Goal: Information Seeking & Learning: Learn about a topic

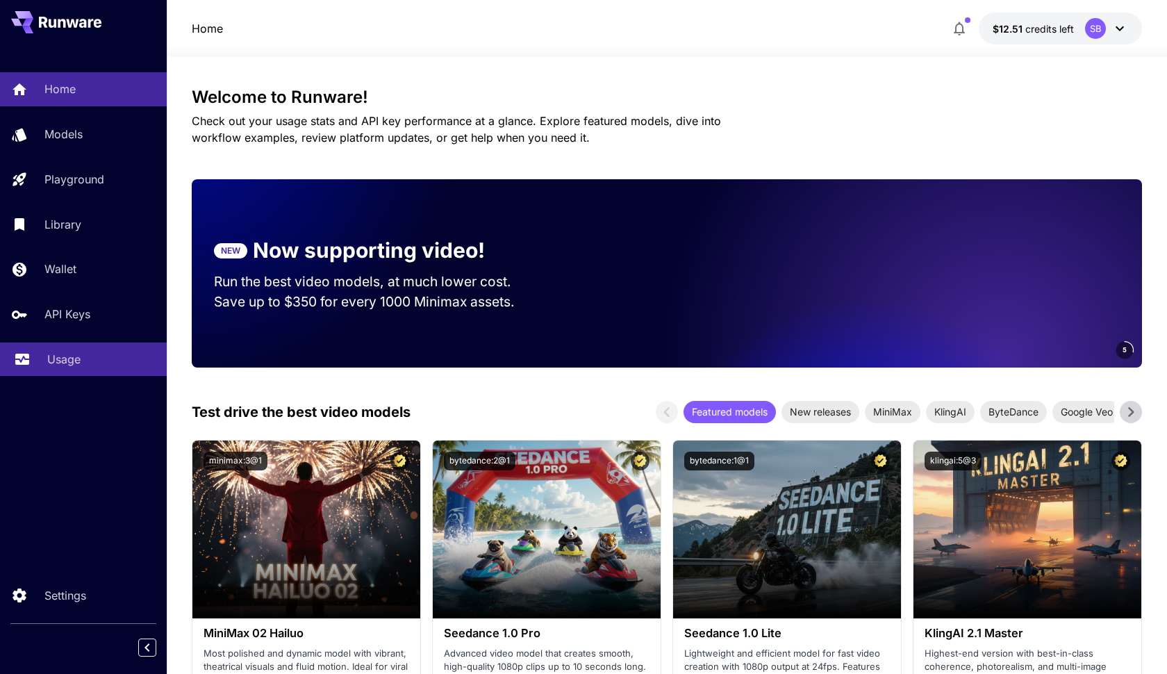
click at [66, 349] on link "Usage" at bounding box center [83, 359] width 167 height 34
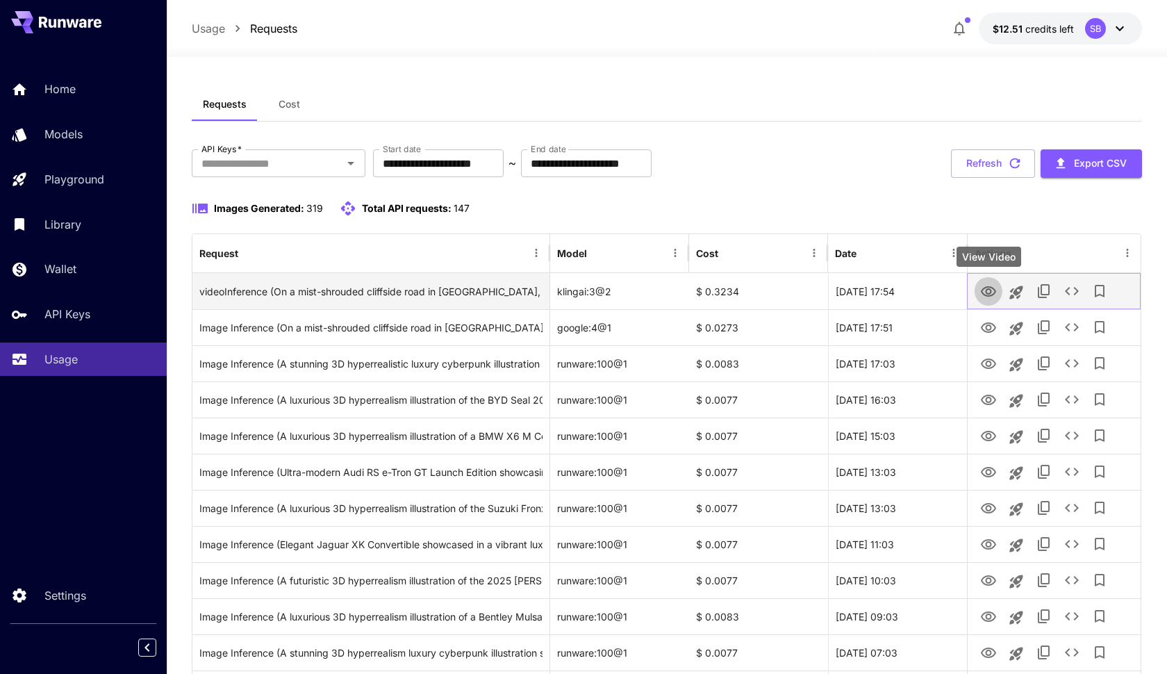
click at [985, 292] on icon "View Video" at bounding box center [988, 291] width 17 height 17
click at [982, 285] on icon "View Video" at bounding box center [988, 291] width 17 height 17
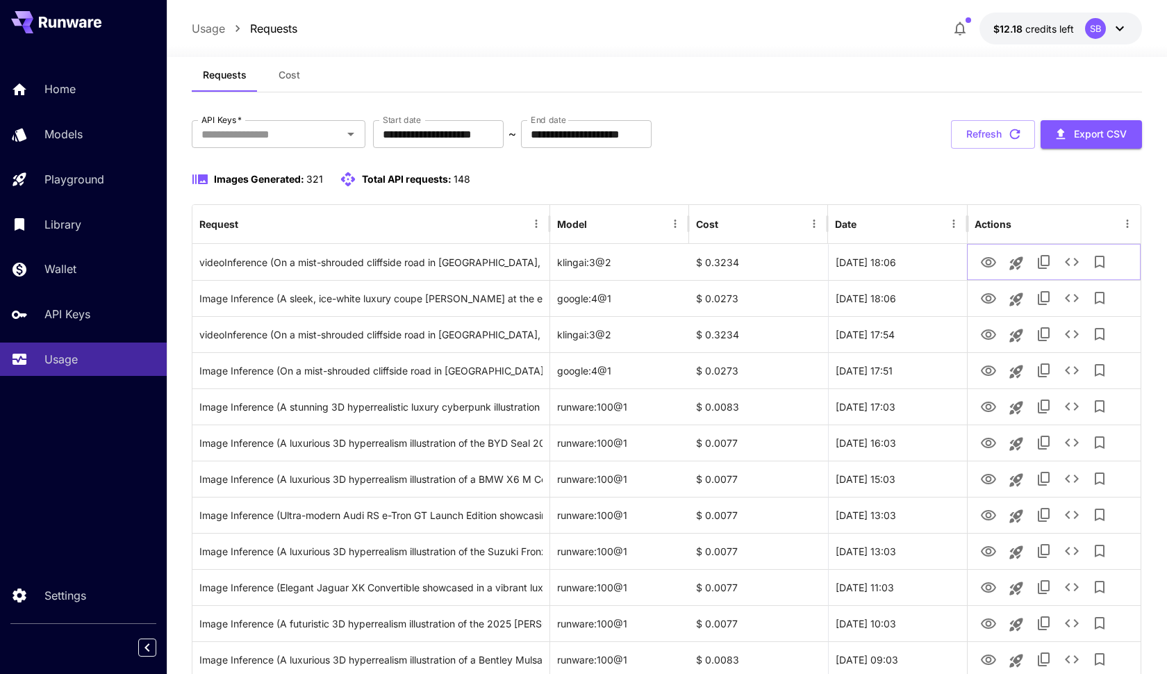
scroll to position [39, 0]
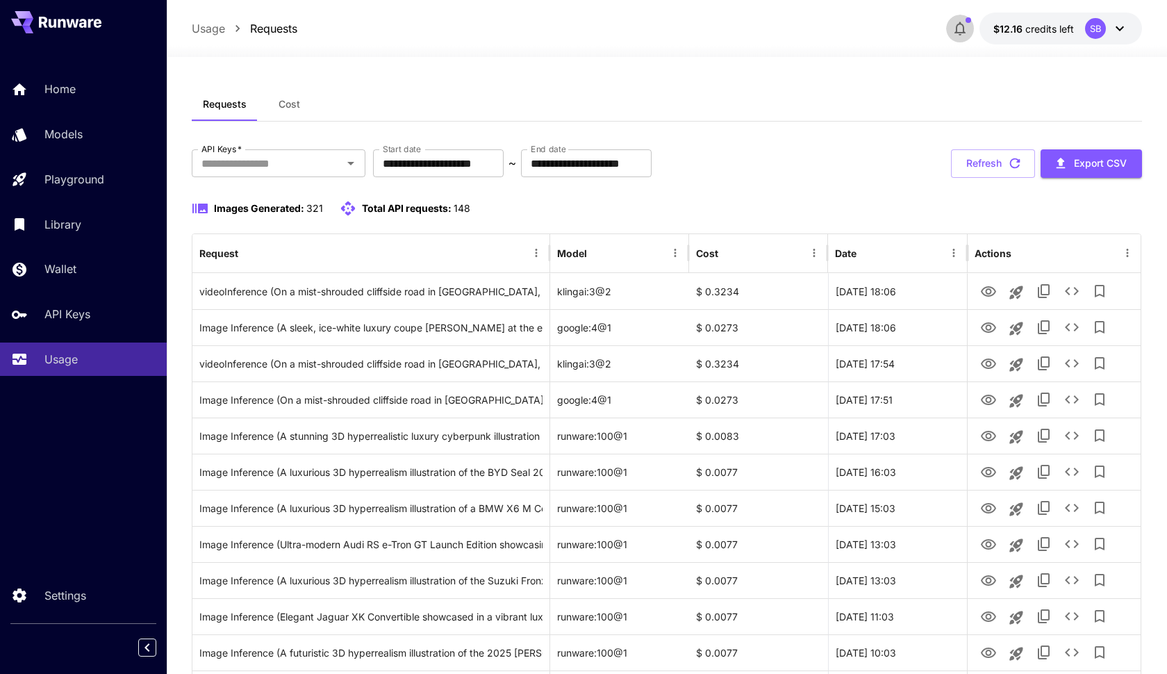
click at [968, 22] on span "button" at bounding box center [968, 20] width 6 height 6
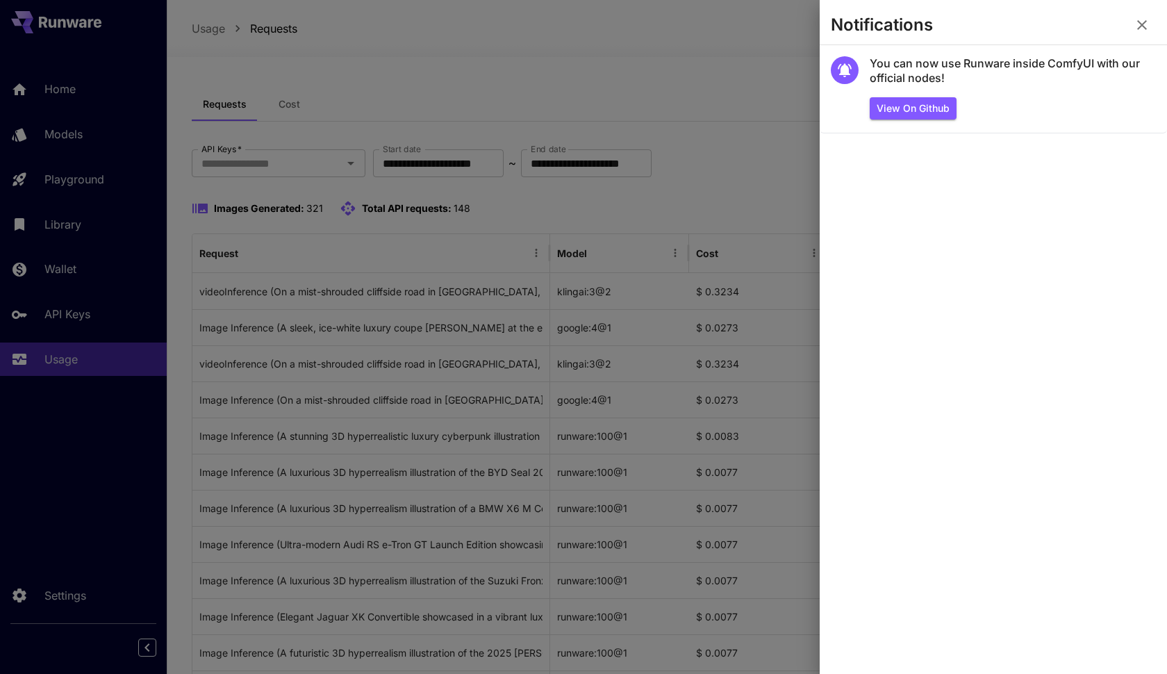
click at [1155, 18] on section "Notifications" at bounding box center [993, 27] width 347 height 33
click at [1145, 21] on icon "button" at bounding box center [1142, 25] width 10 height 10
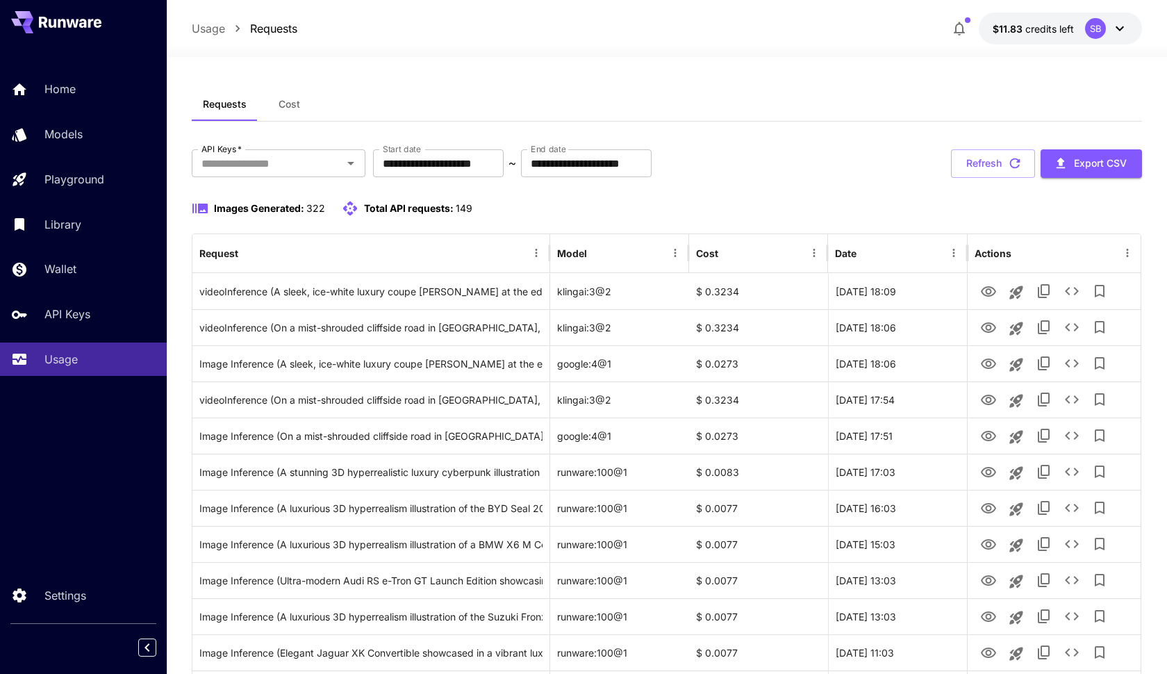
click at [961, 30] on icon "button" at bounding box center [959, 28] width 17 height 17
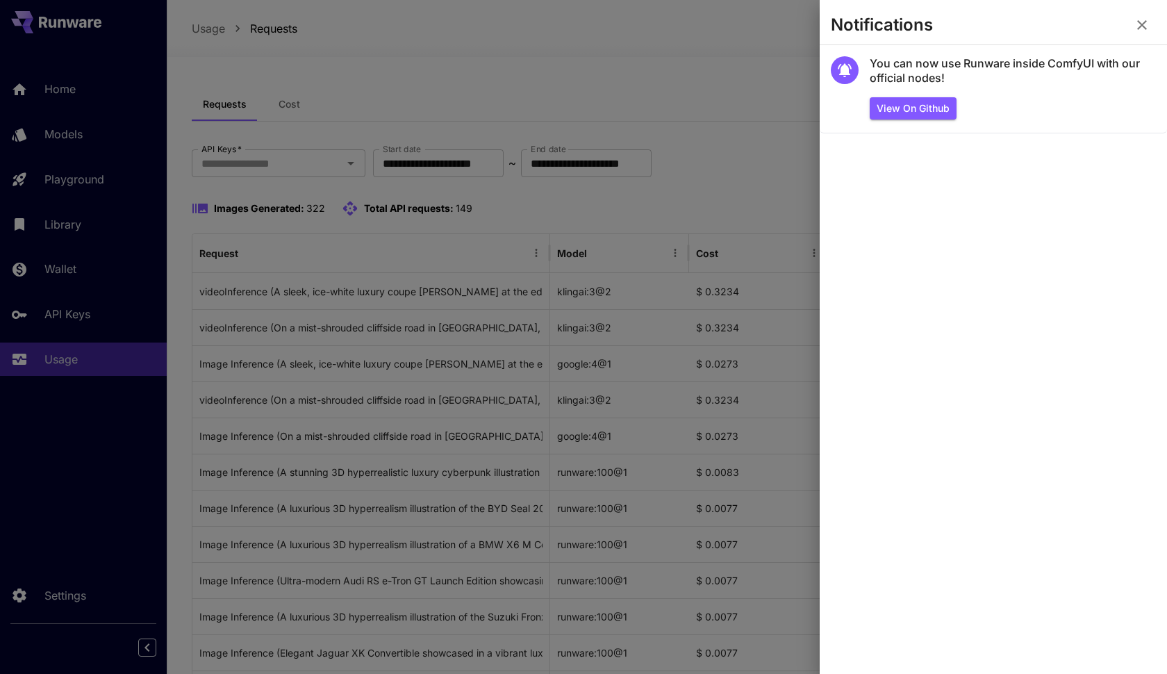
click at [1146, 28] on icon "button" at bounding box center [1142, 25] width 17 height 17
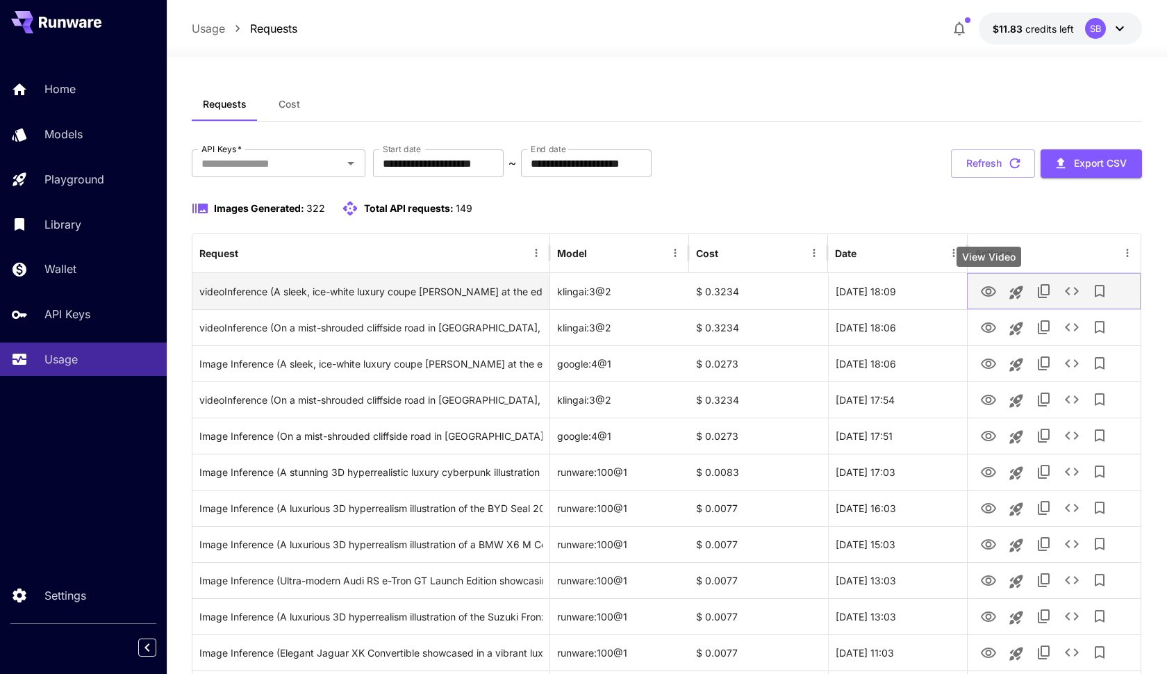
click at [990, 285] on icon "View Video" at bounding box center [988, 291] width 17 height 17
click at [451, 288] on div "videoInference (A sleek, ice-white luxury coupe [PERSON_NAME] at the edge of a …" at bounding box center [370, 291] width 343 height 35
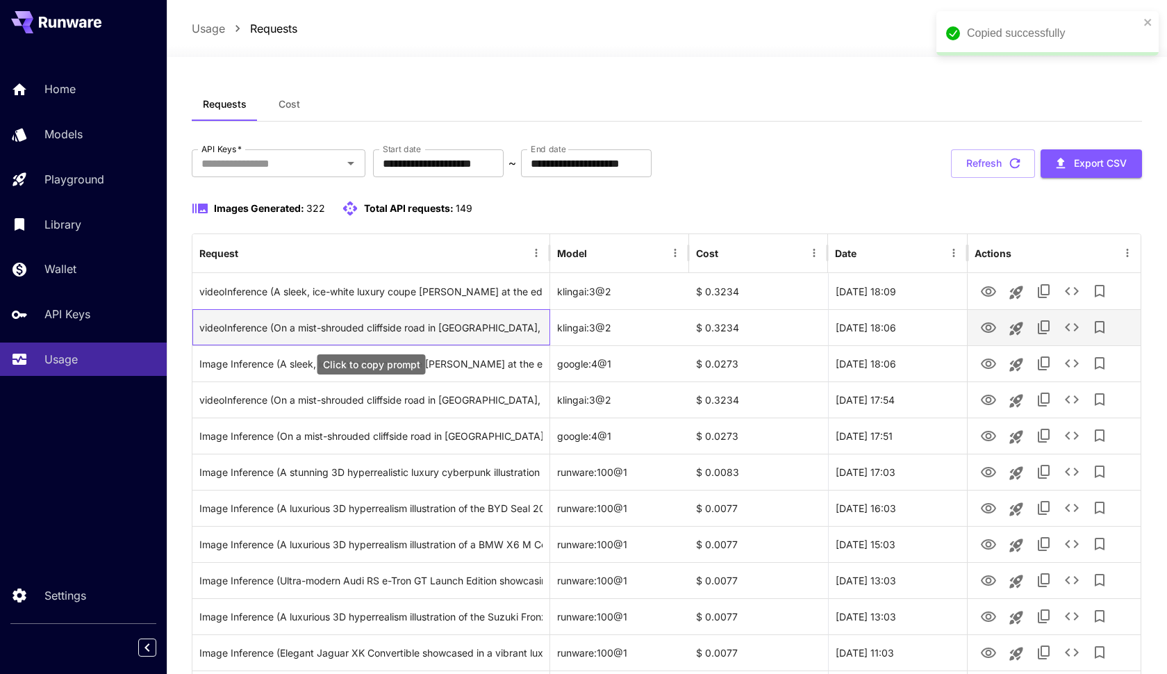
click at [469, 331] on div "videoInference (On a mist-shrouded cliffside road in [GEOGRAPHIC_DATA], a sleek…" at bounding box center [370, 327] width 343 height 35
click at [470, 329] on div "videoInference (On a mist-shrouded cliffside road in [GEOGRAPHIC_DATA], a sleek…" at bounding box center [370, 327] width 343 height 35
click at [1067, 329] on icon "See details" at bounding box center [1071, 327] width 17 height 17
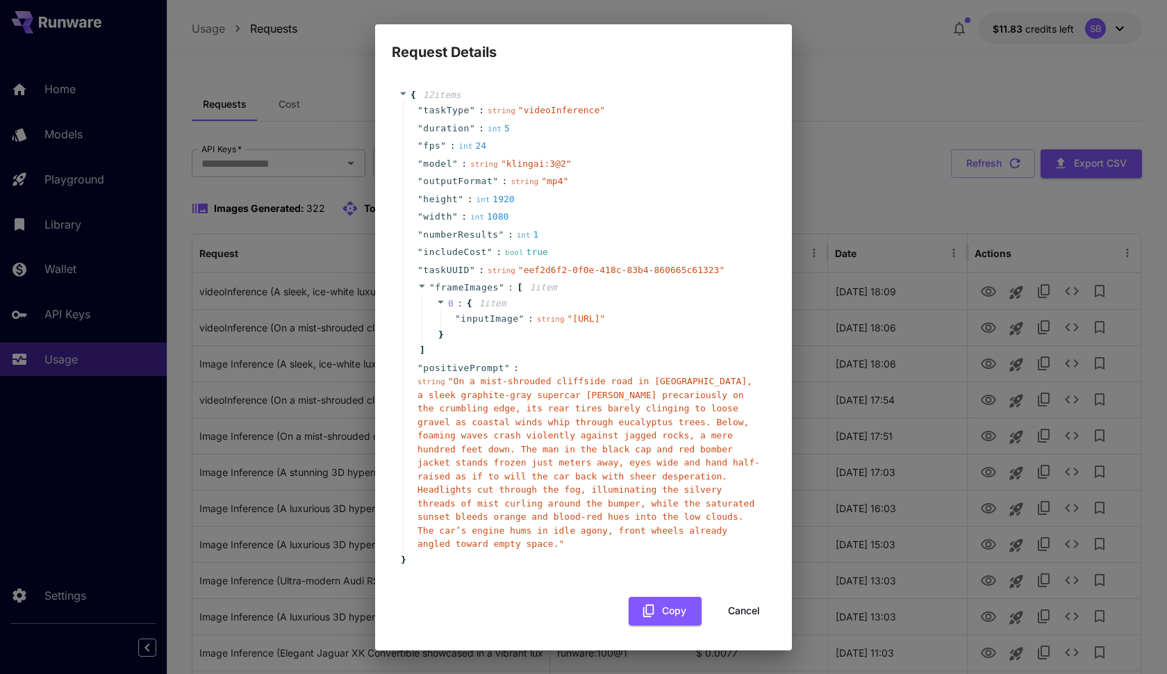
click at [731, 604] on button "Cancel" at bounding box center [744, 611] width 63 height 28
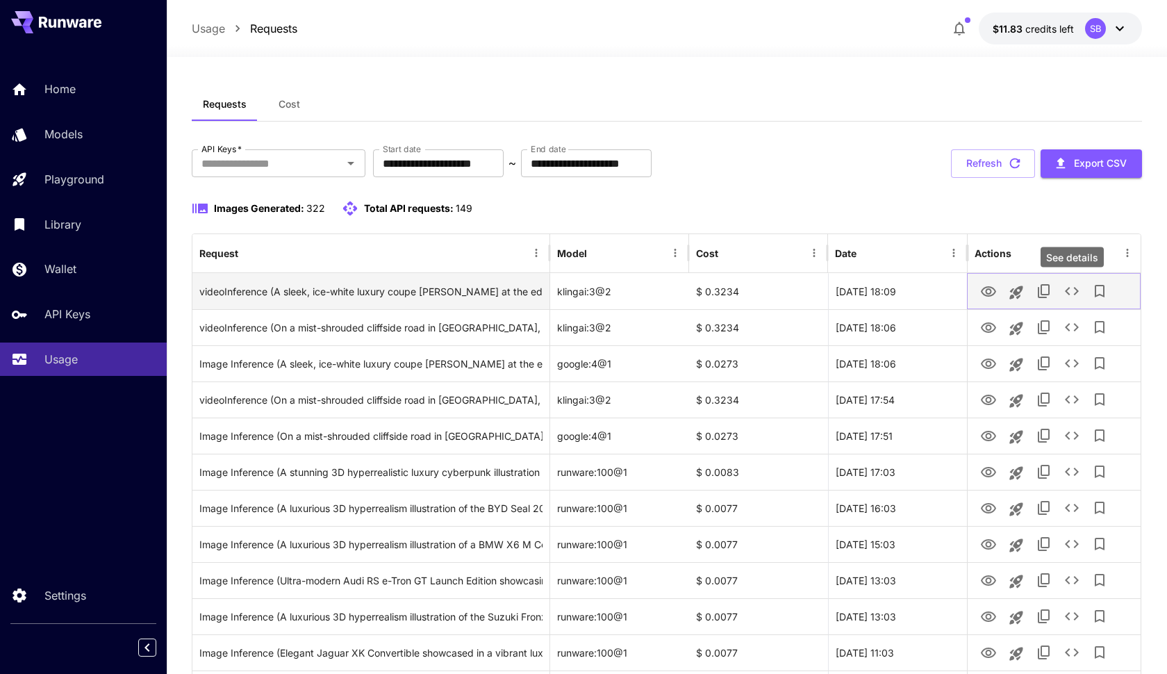
click at [1065, 292] on icon "See details" at bounding box center [1071, 291] width 17 height 17
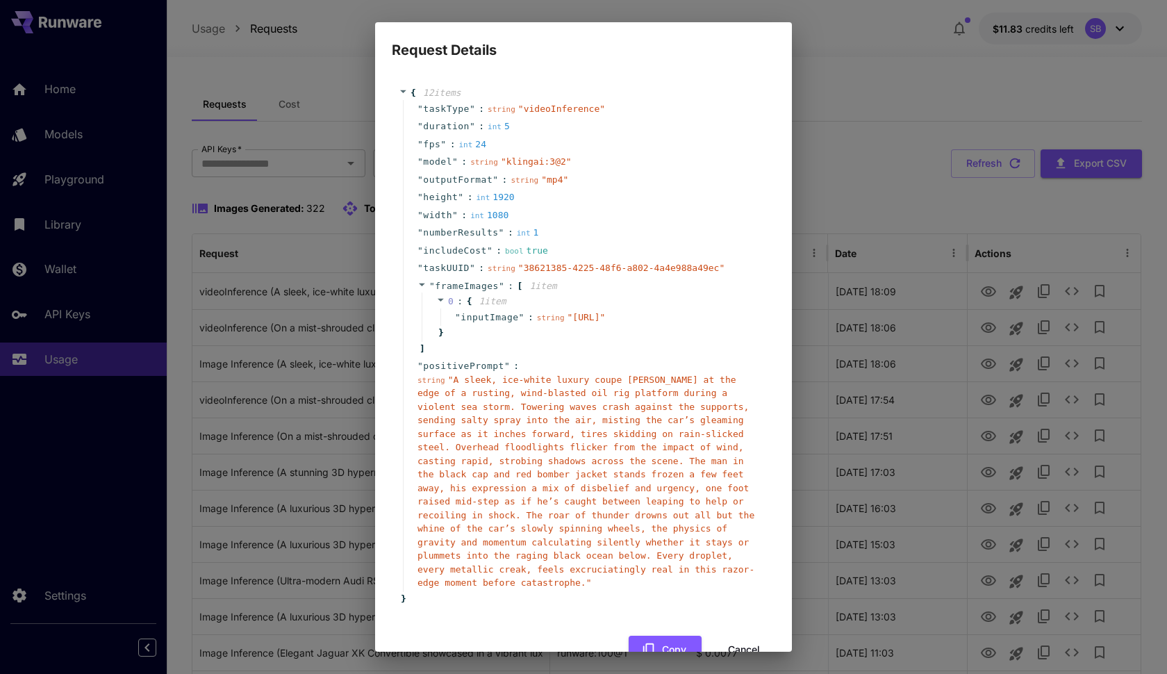
scroll to position [51, 0]
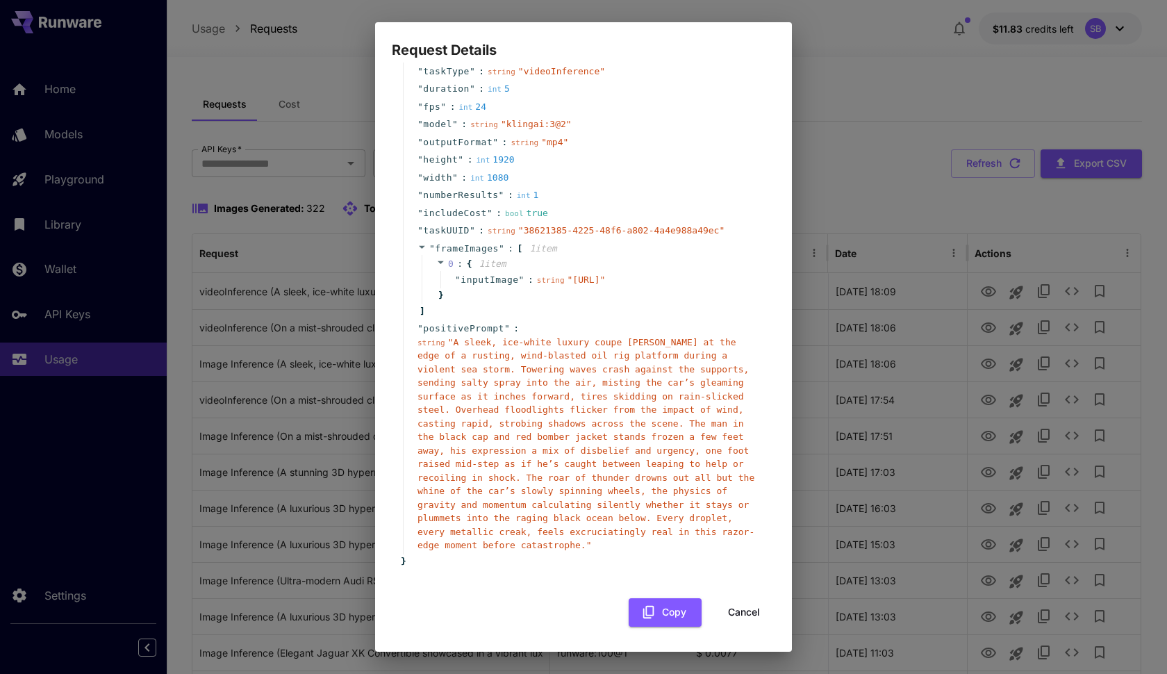
click at [739, 608] on button "Cancel" at bounding box center [744, 612] width 63 height 28
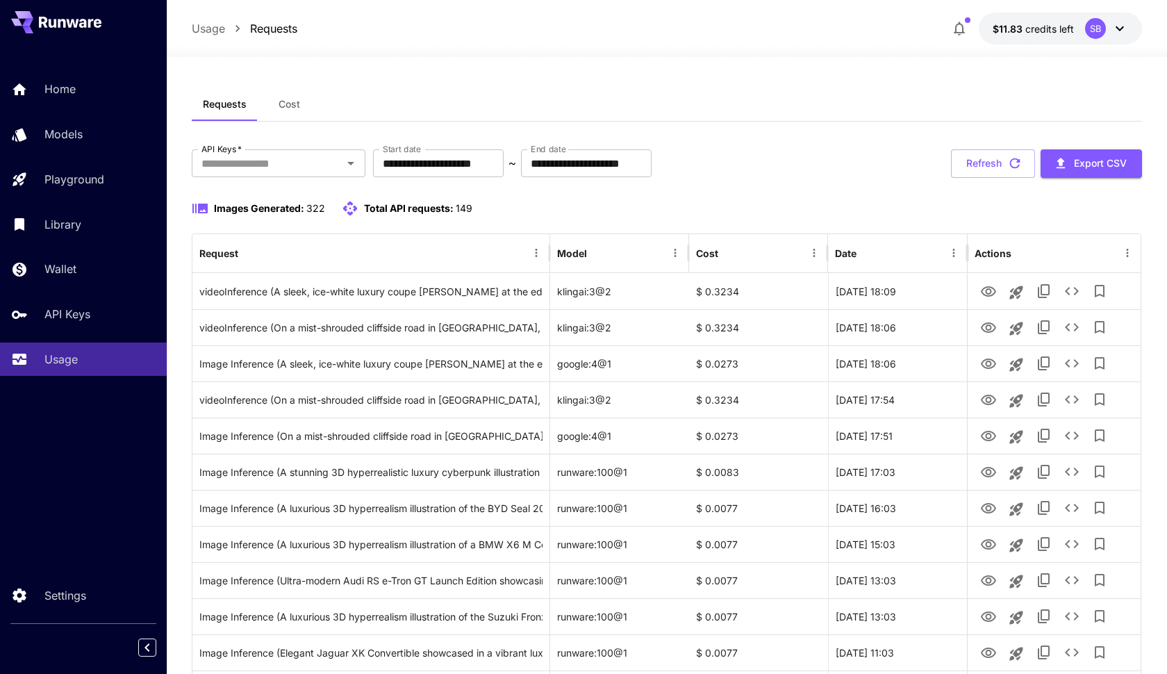
click at [806, 153] on div "**********" at bounding box center [667, 163] width 950 height 28
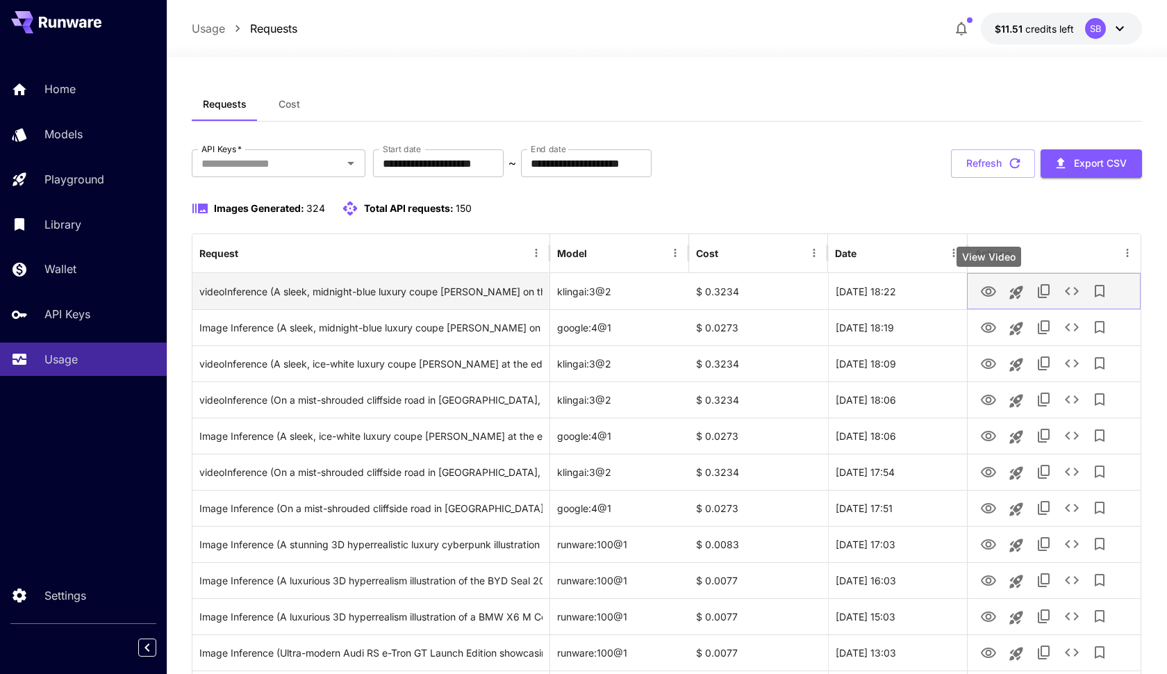
click at [995, 283] on icon "View Video" at bounding box center [988, 291] width 17 height 17
